Goal: Information Seeking & Learning: Learn about a topic

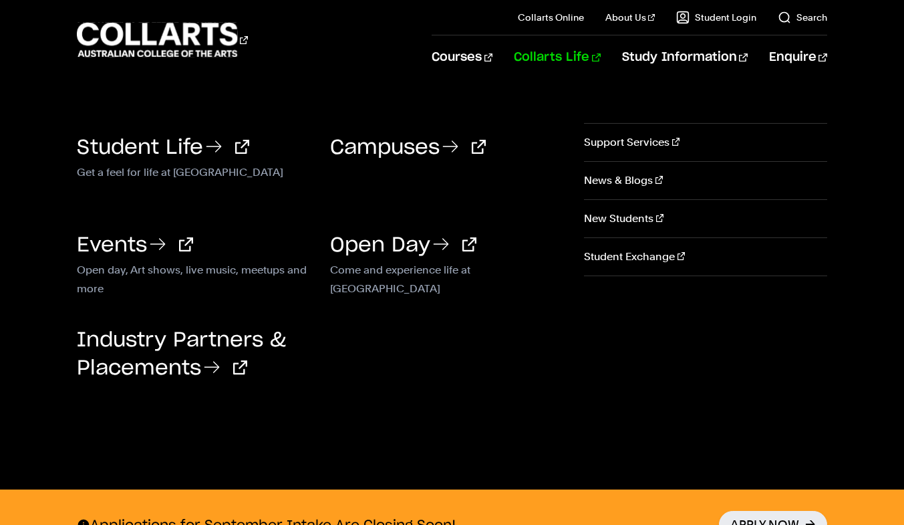
scroll to position [172, 0]
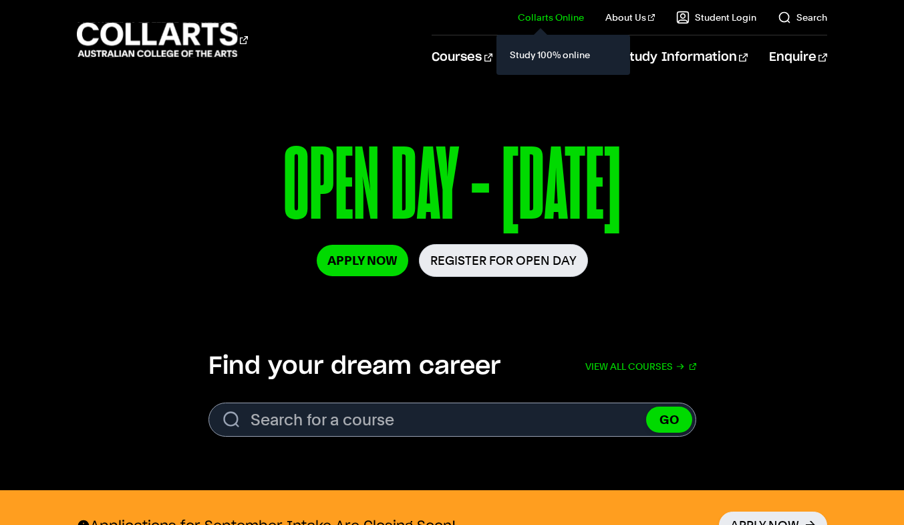
click at [517, 51] on div "Study 100% online" at bounding box center [564, 55] width 134 height 40
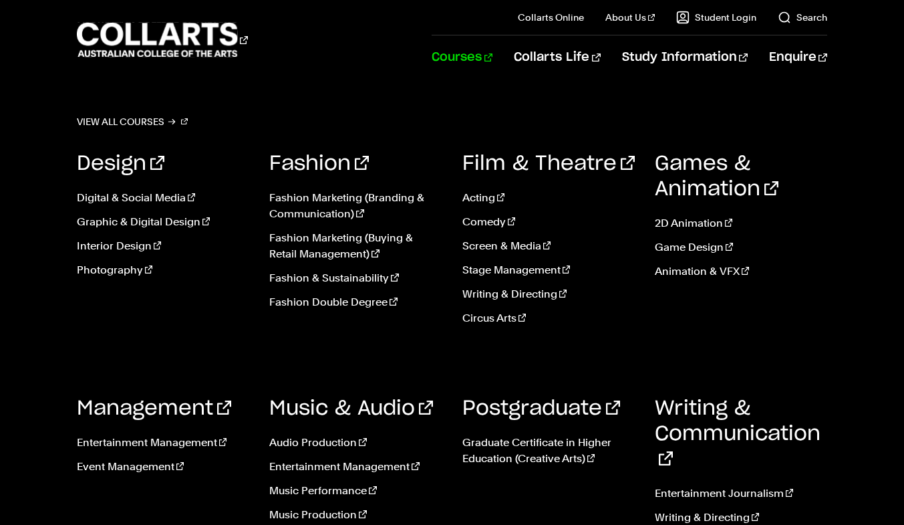
click at [491, 55] on link "Courses" at bounding box center [462, 57] width 61 height 44
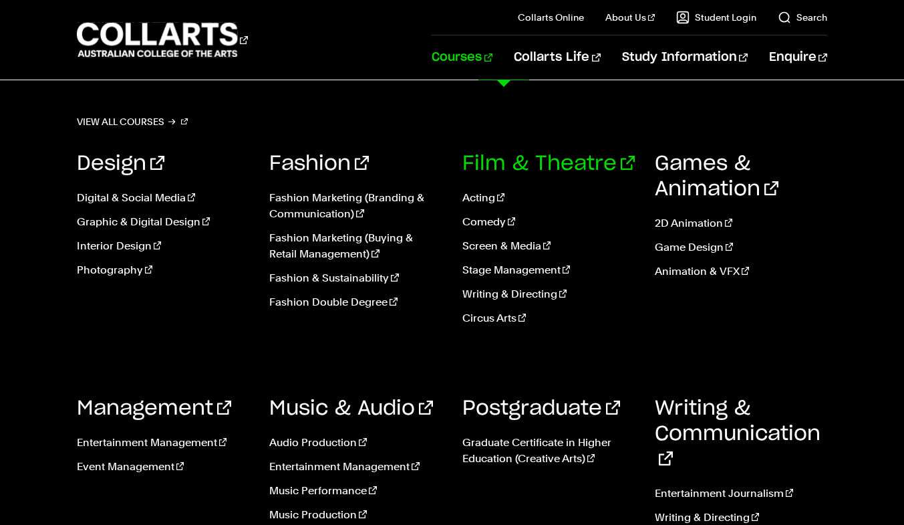
scroll to position [157, 0]
click at [332, 512] on link "Music Production" at bounding box center [355, 515] width 172 height 16
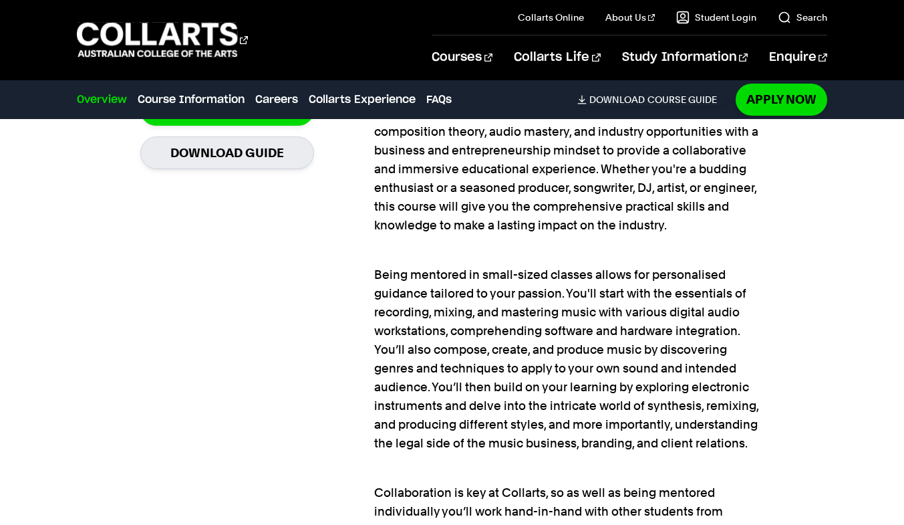
scroll to position [1057, 0]
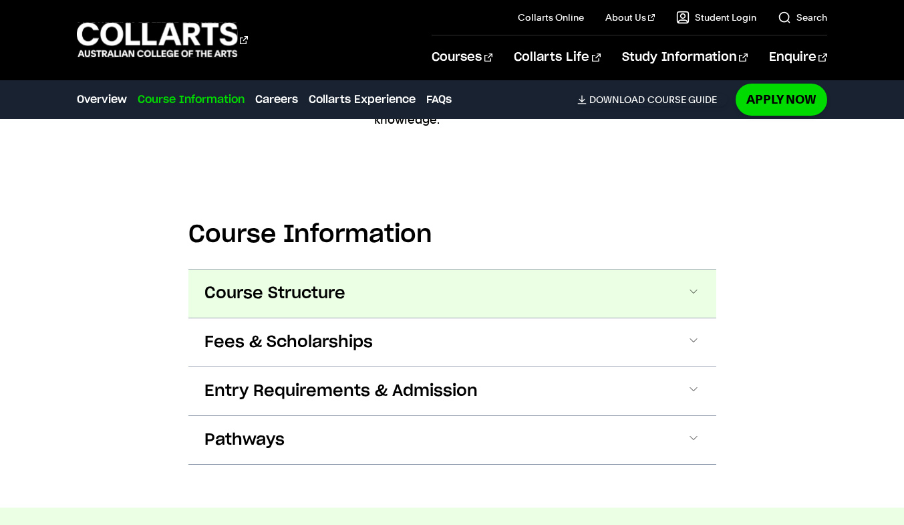
click at [681, 271] on button "Course Structure" at bounding box center [452, 293] width 528 height 48
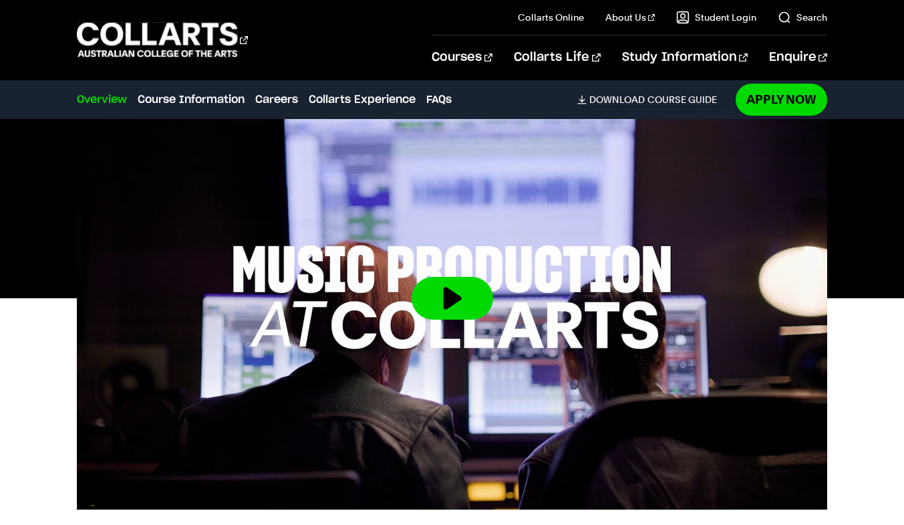
scroll to position [393, 0]
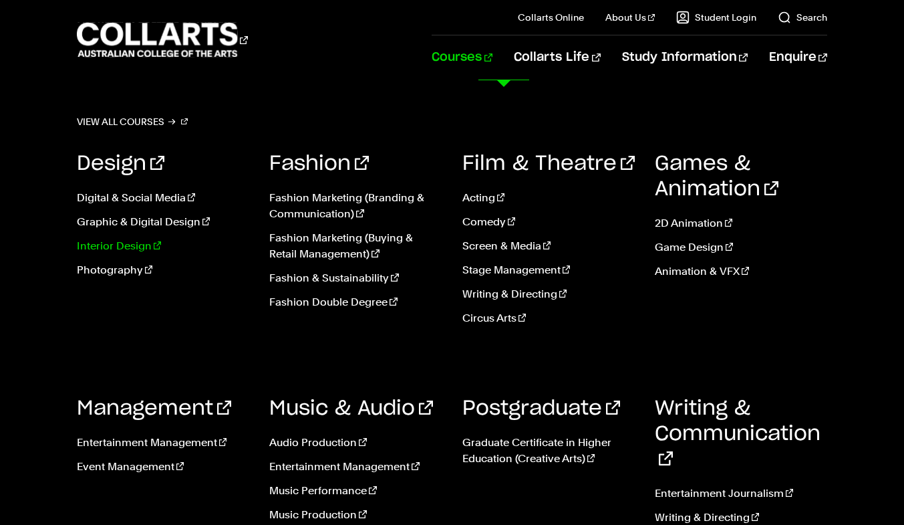
click at [142, 250] on link "Interior Design" at bounding box center [163, 246] width 172 height 16
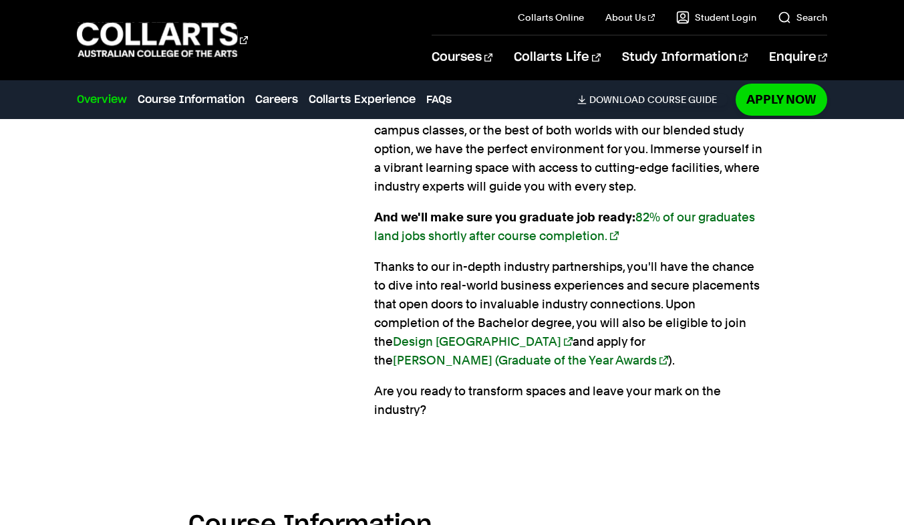
scroll to position [1220, 0]
